Goal: Task Accomplishment & Management: Manage account settings

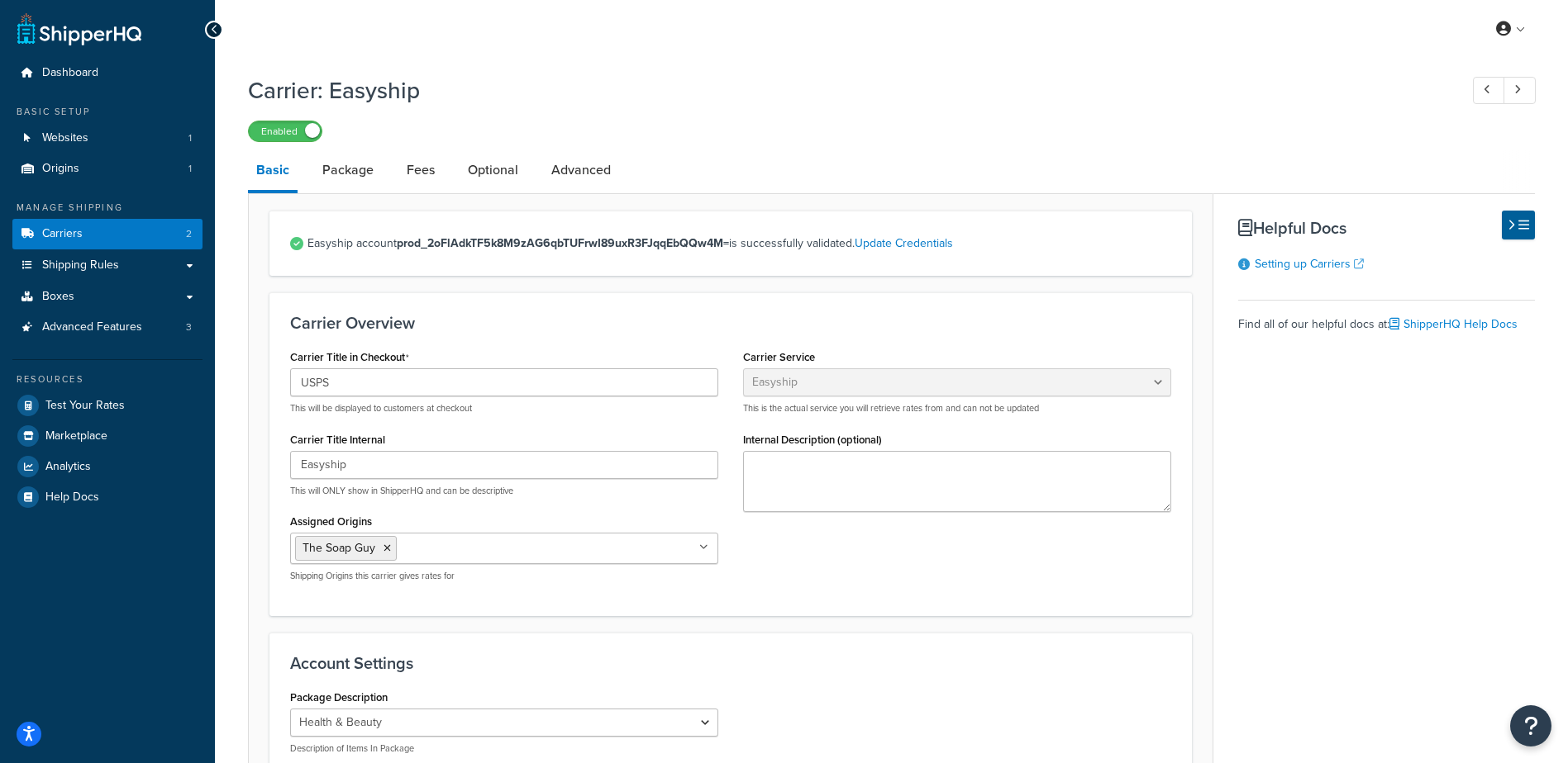
select select "easyship"
select select "health_beauty"
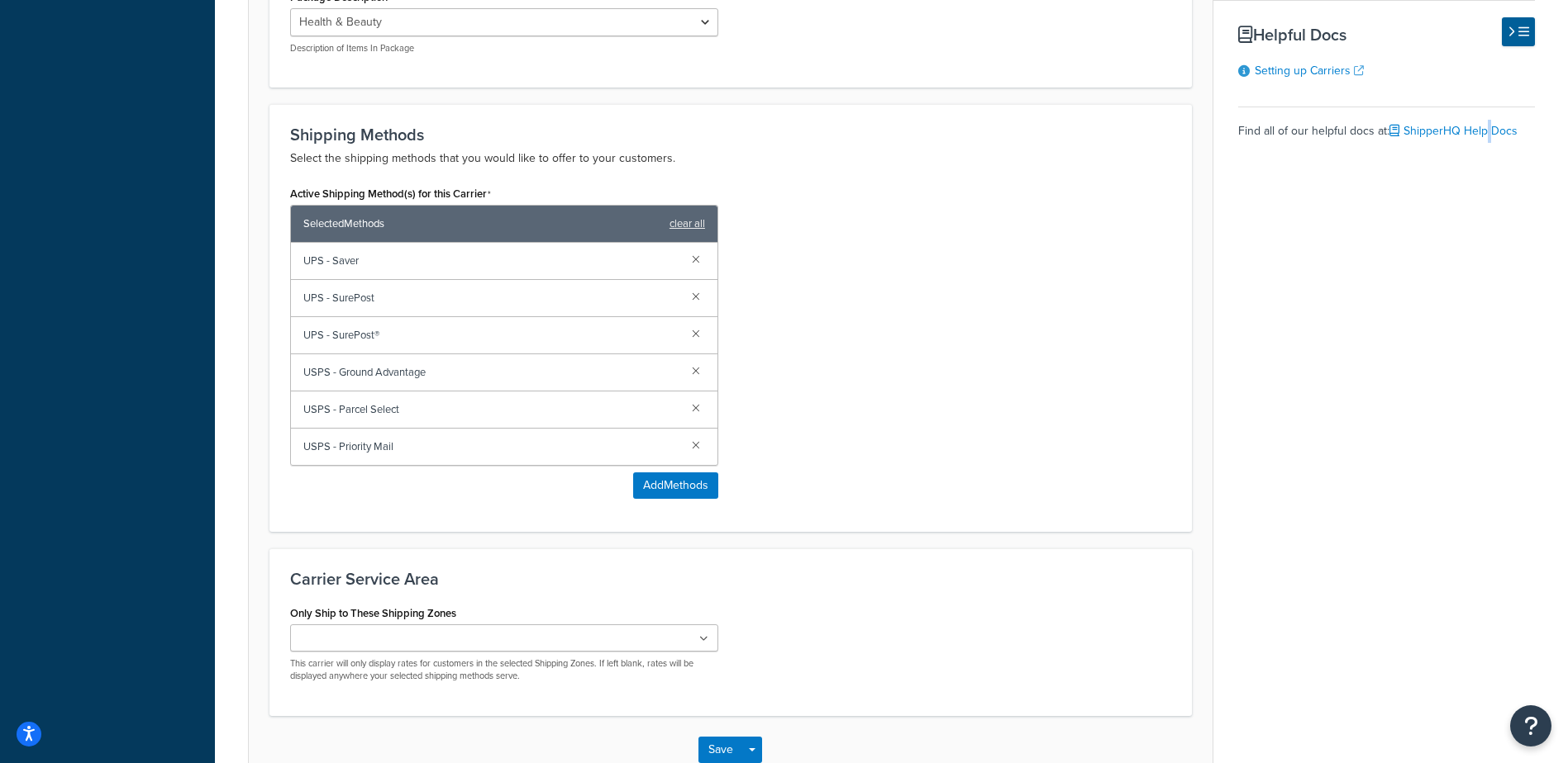
scroll to position [661, 0]
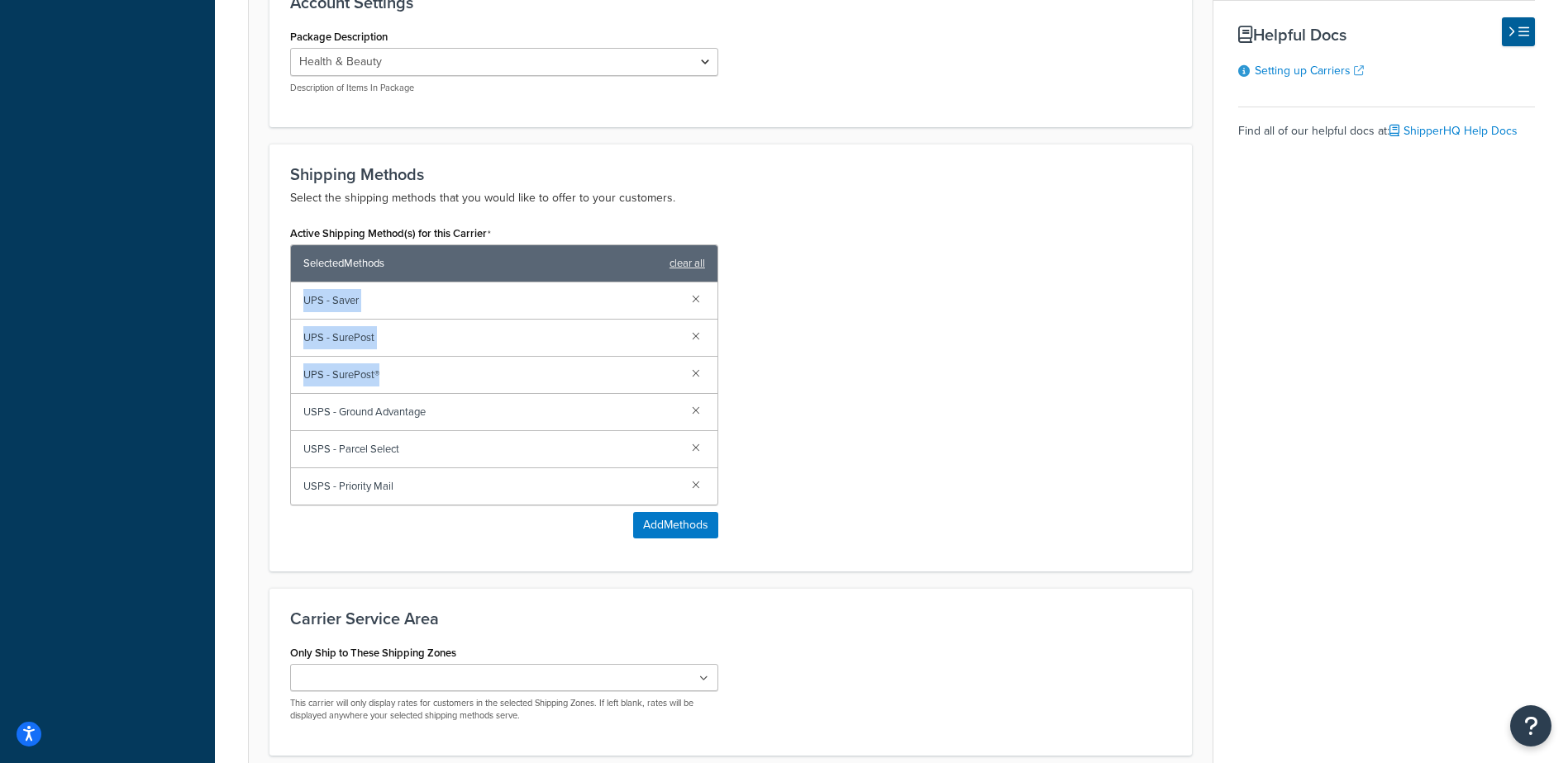
drag, startPoint x: 383, startPoint y: 375, endPoint x: 302, endPoint y: 298, distance: 111.8
click at [303, 297] on div "UPS - Saver UPS - SurePost UPS - SurePost® USPS - Ground Advantage USPS - Parce…" at bounding box center [504, 393] width 427 height 222
click at [689, 453] on link at bounding box center [696, 447] width 18 height 18
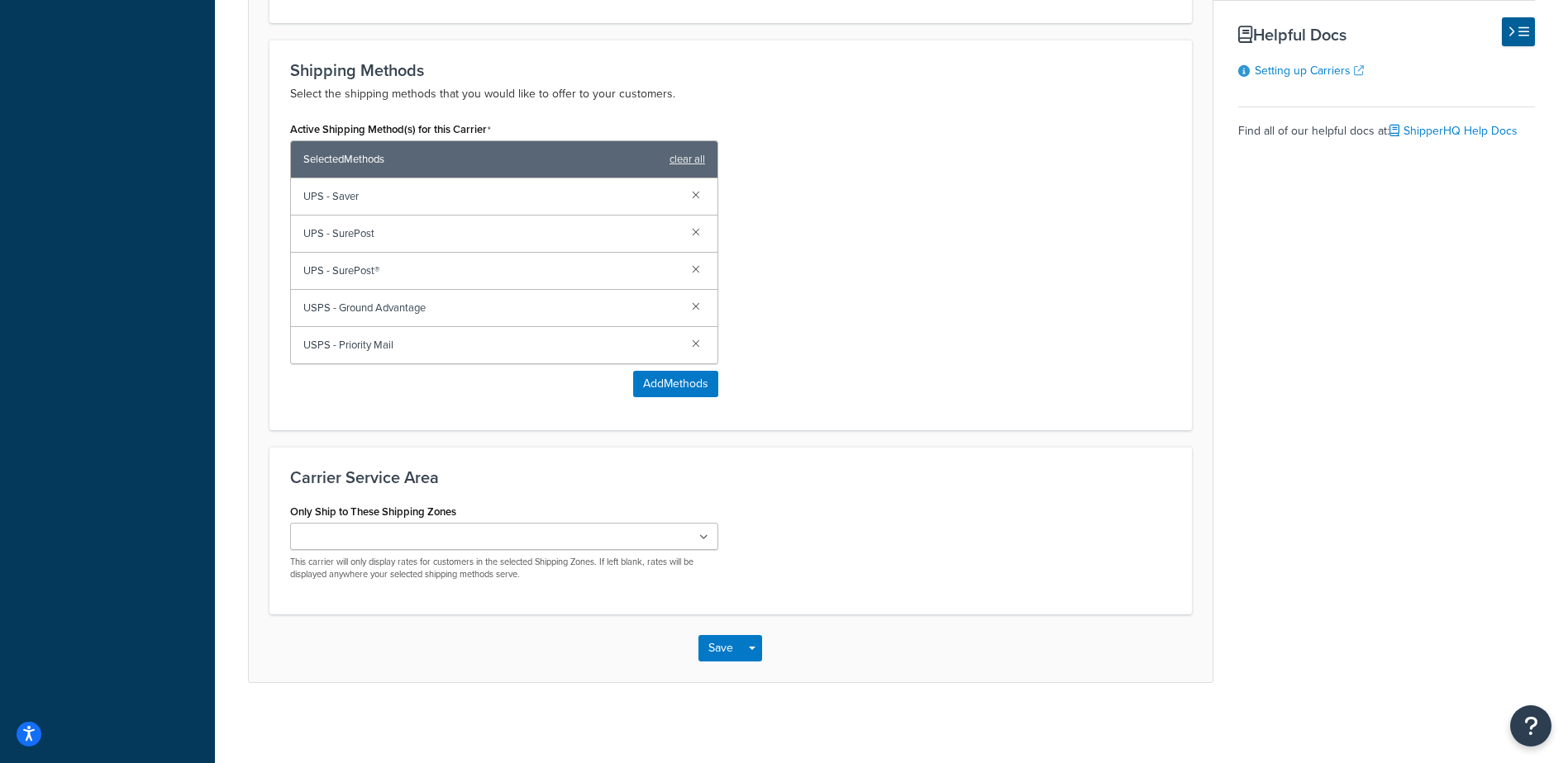
scroll to position [768, 0]
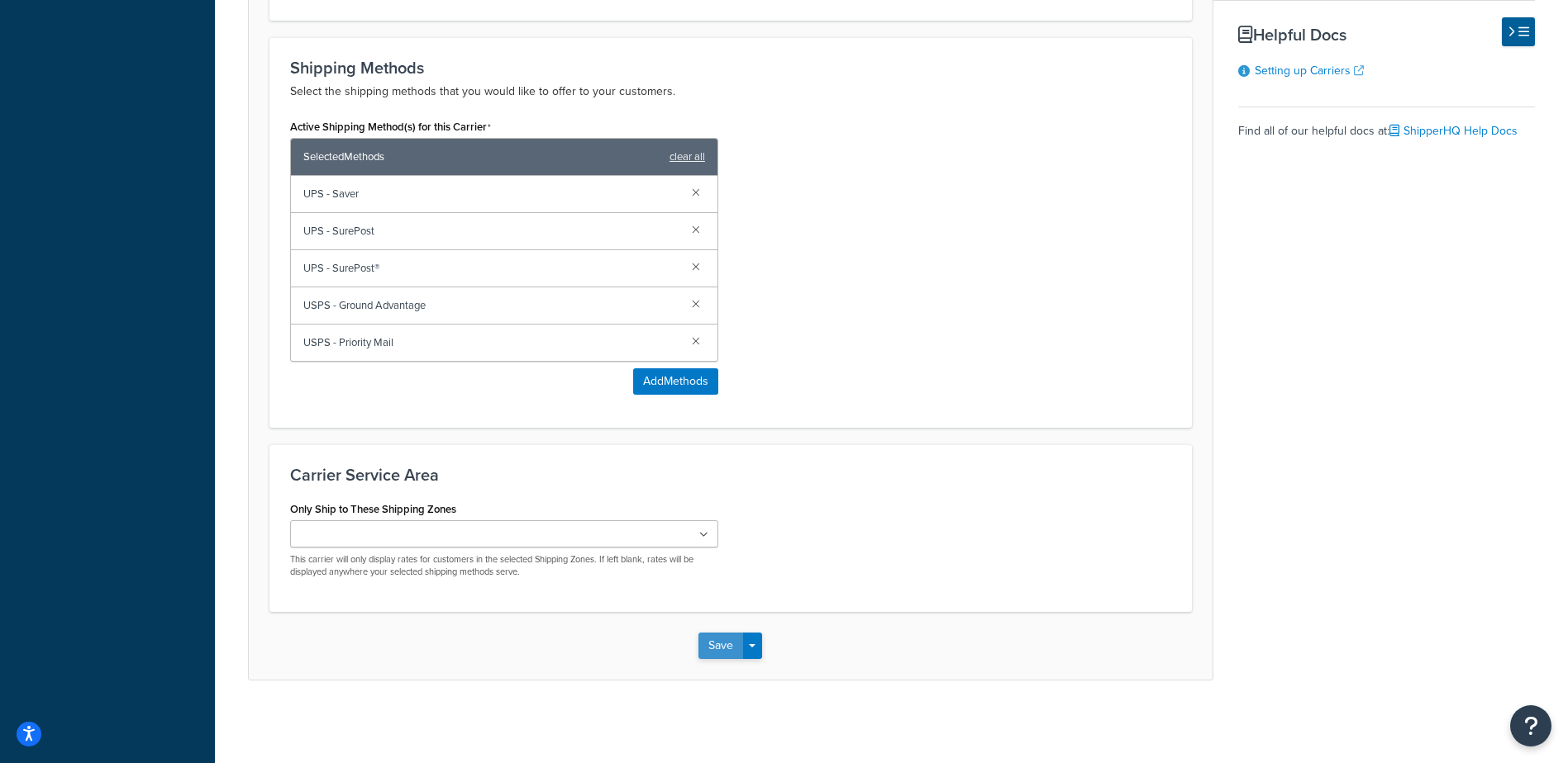
click at [720, 640] on button "Save" at bounding box center [720, 646] width 45 height 27
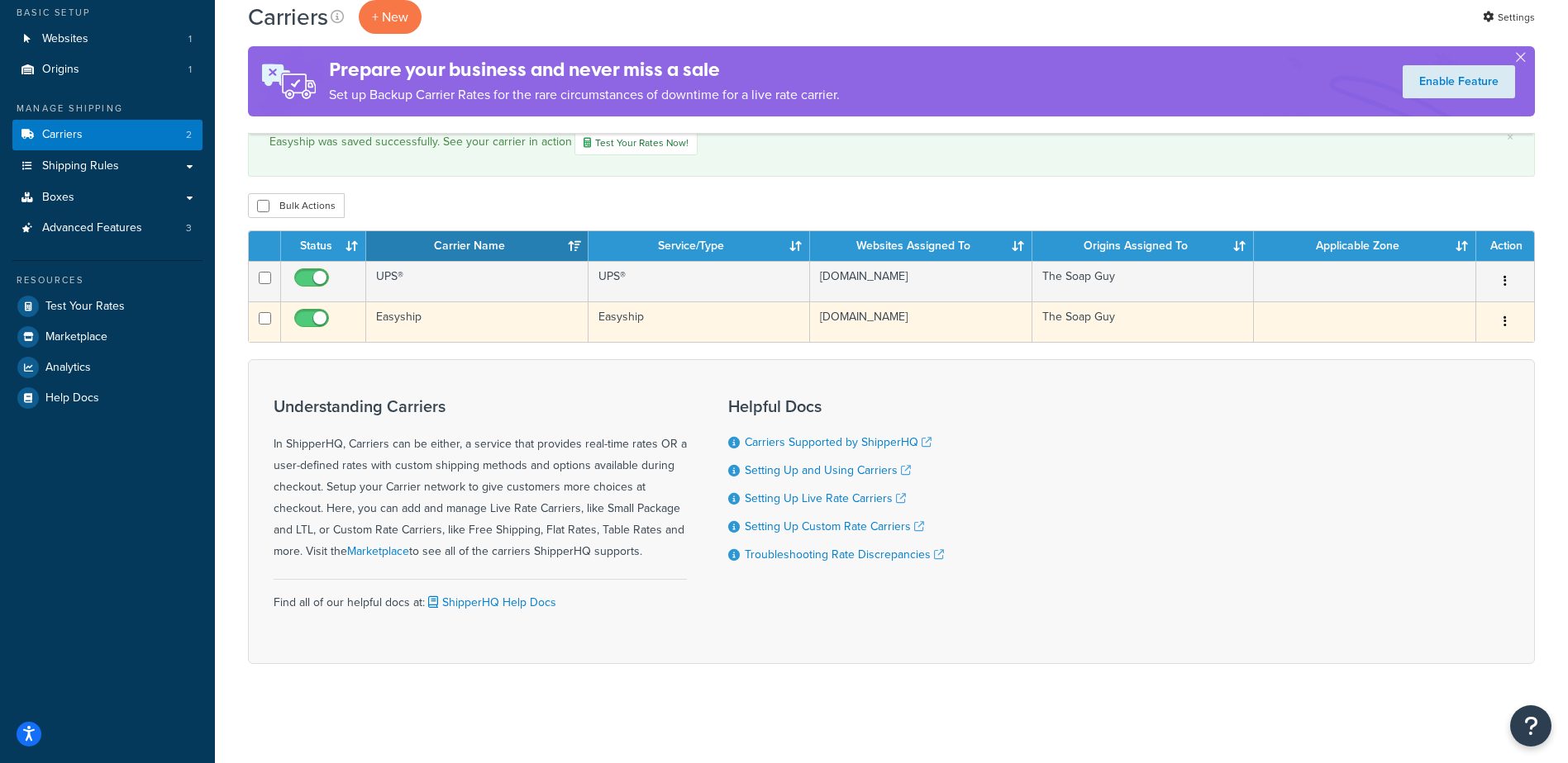
click at [442, 321] on td "Easyship" at bounding box center [477, 322] width 222 height 40
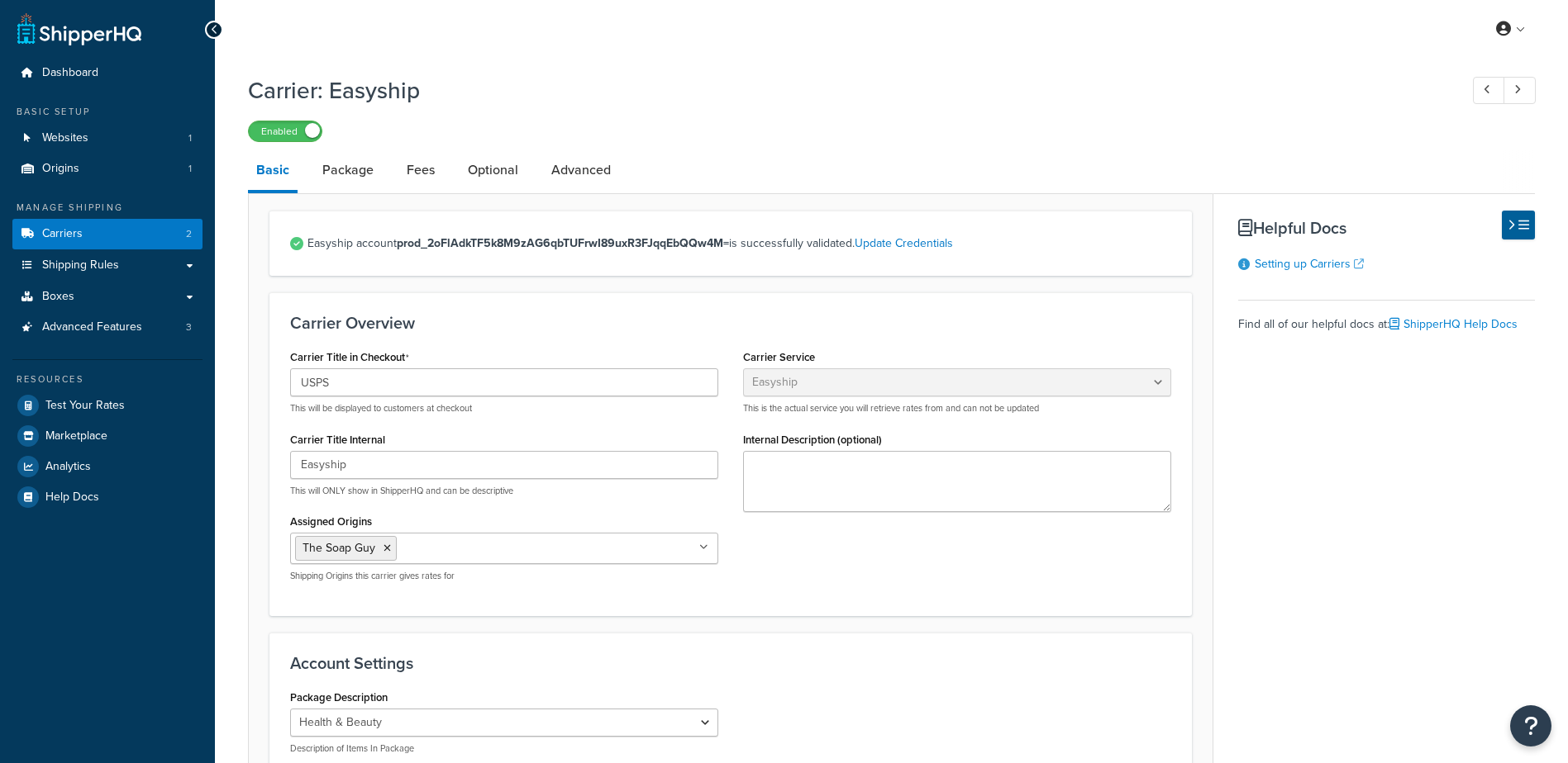
select select "easyship"
select select "health_beauty"
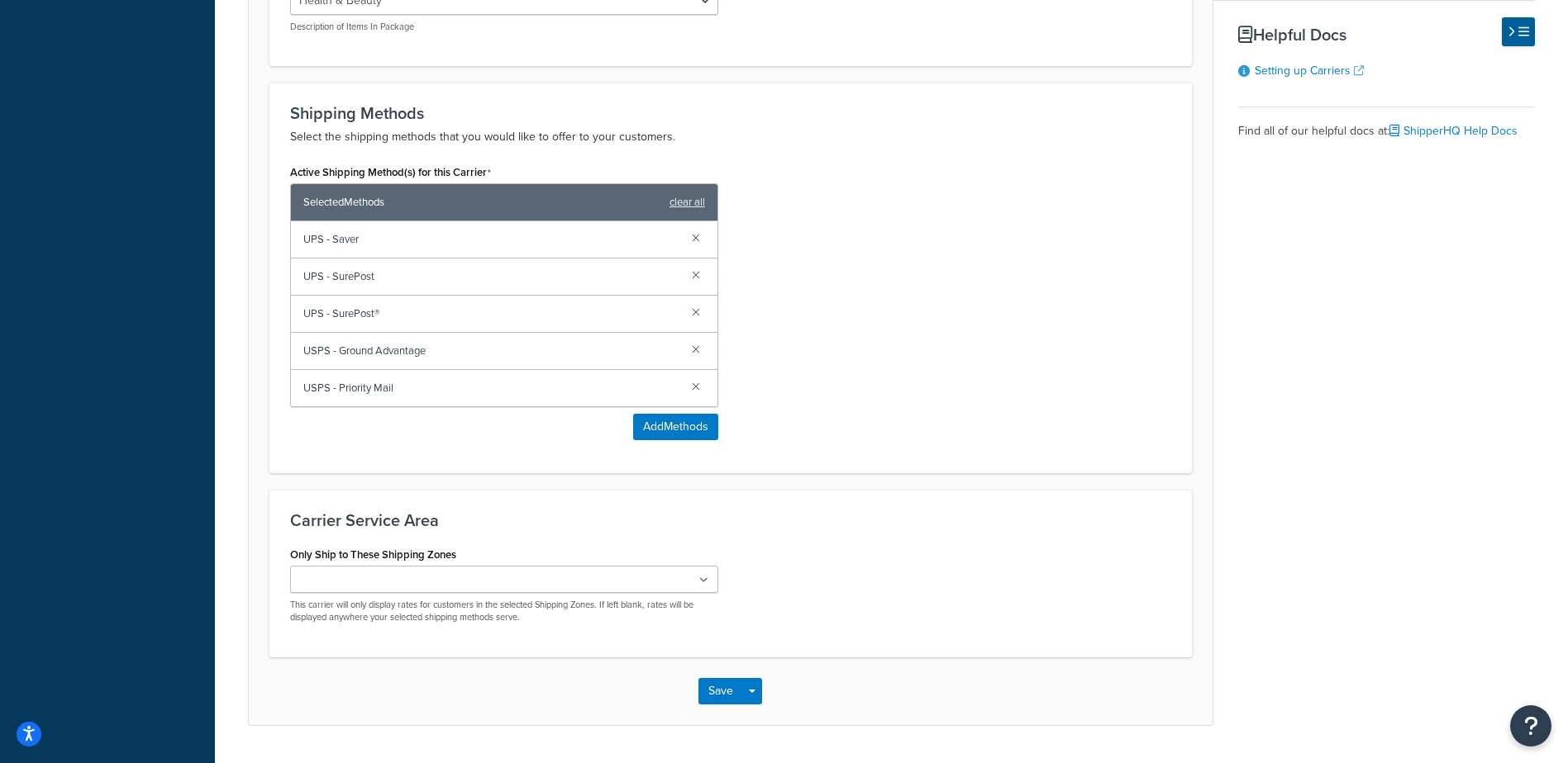
scroll to position [685, 0]
